Goal: Navigation & Orientation: Find specific page/section

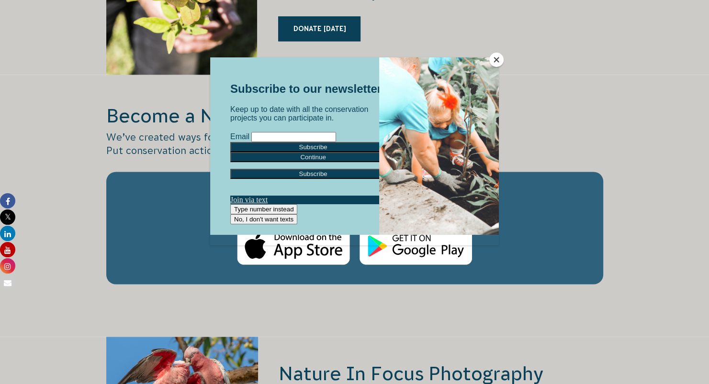
scroll to position [1452, 0]
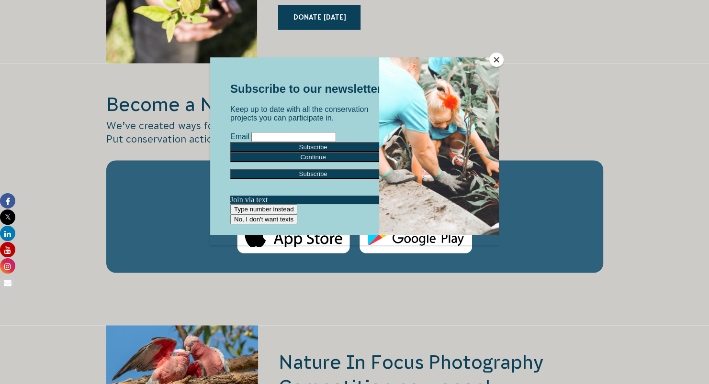
click at [498, 57] on button "Close" at bounding box center [496, 60] width 14 height 14
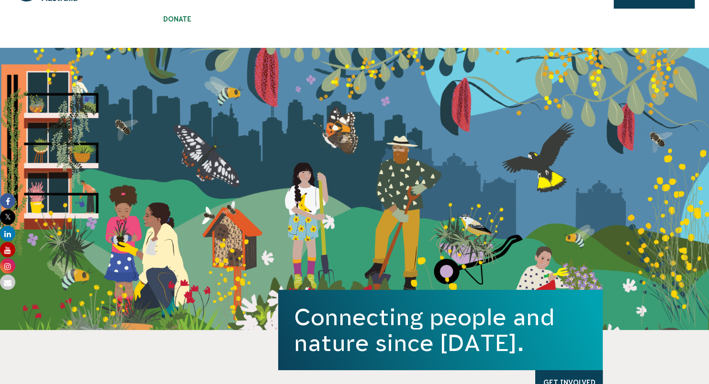
scroll to position [0, 0]
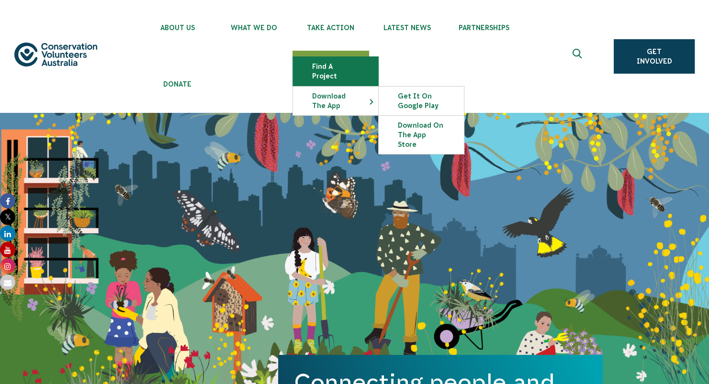
click at [328, 65] on link "Find a project" at bounding box center [335, 71] width 85 height 29
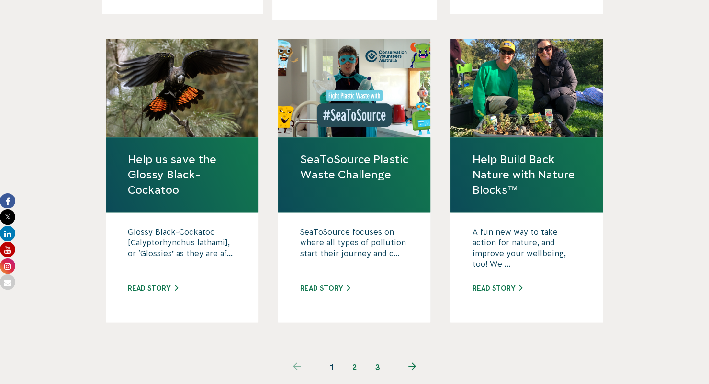
scroll to position [942, 0]
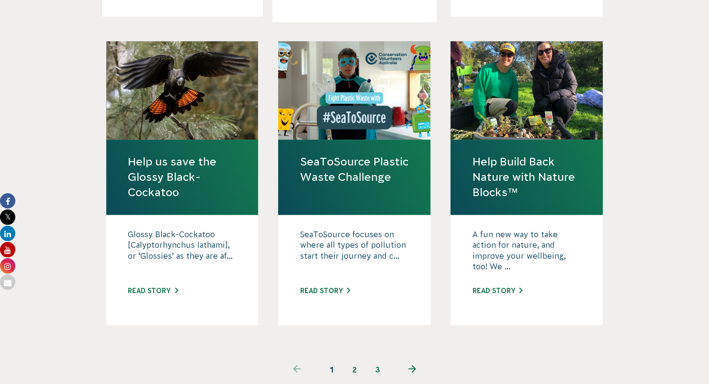
click at [351, 359] on link "2" at bounding box center [354, 370] width 23 height 23
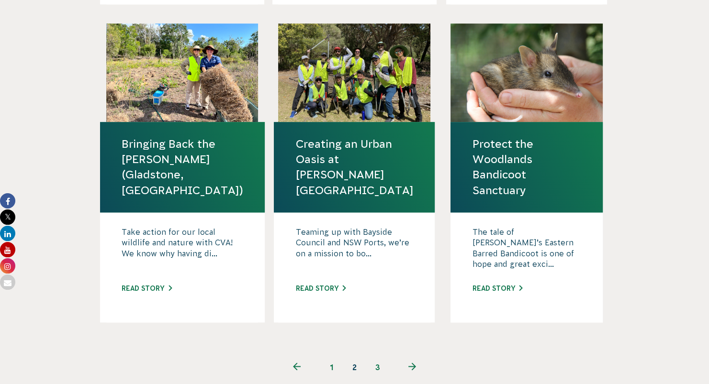
scroll to position [986, 0]
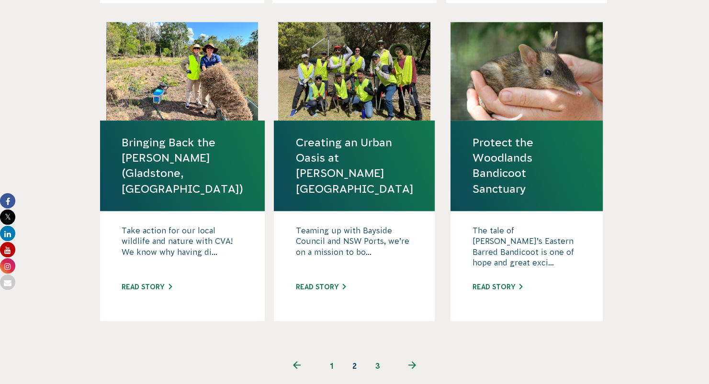
click at [325, 355] on link "1" at bounding box center [331, 366] width 23 height 23
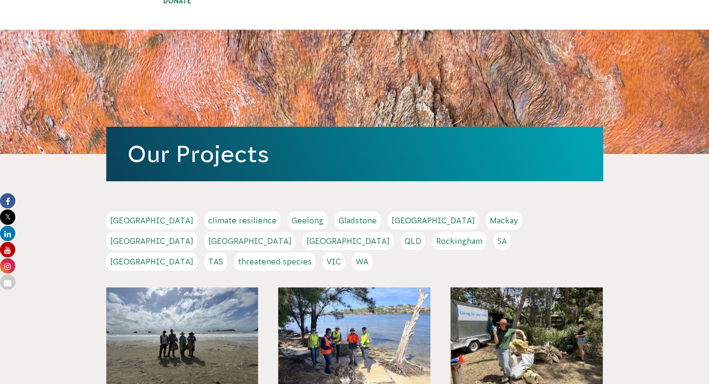
scroll to position [56, 0]
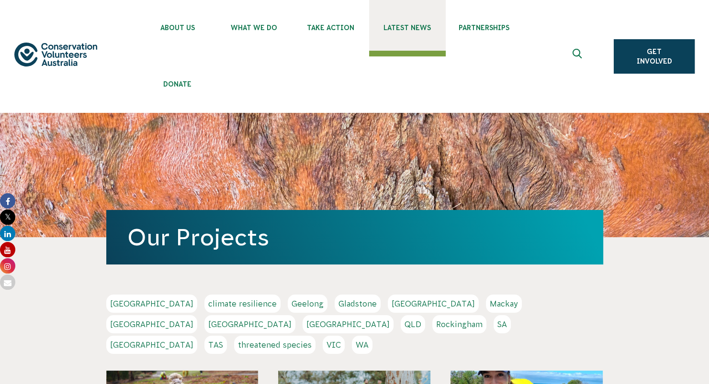
click at [437, 46] on link "Latest News" at bounding box center [407, 25] width 77 height 51
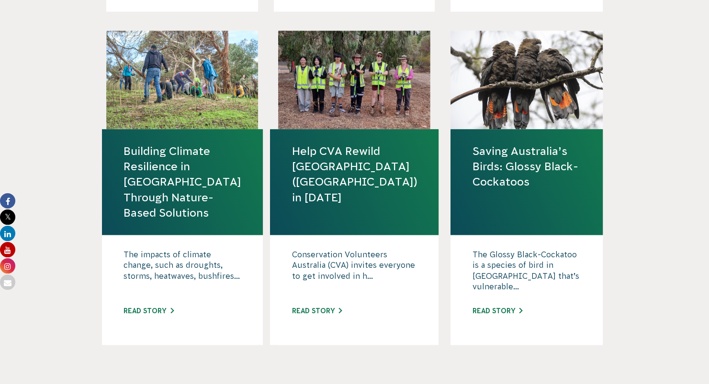
scroll to position [1117, 0]
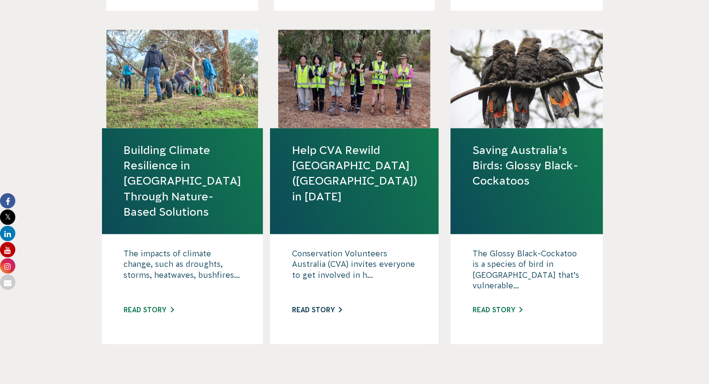
click at [327, 313] on link "Read story" at bounding box center [317, 310] width 50 height 8
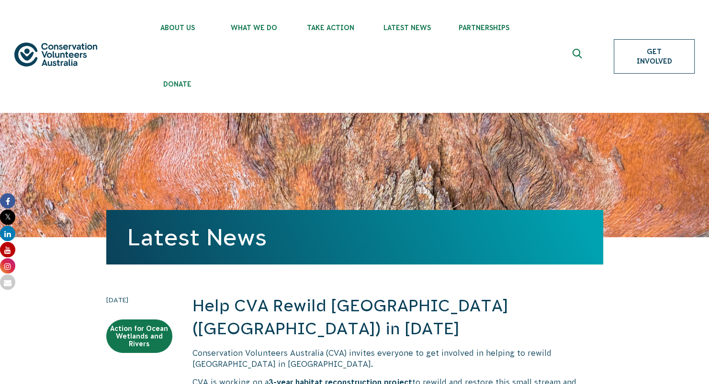
click at [679, 51] on link "Get Involved" at bounding box center [654, 56] width 81 height 34
